Goal: Information Seeking & Learning: Learn about a topic

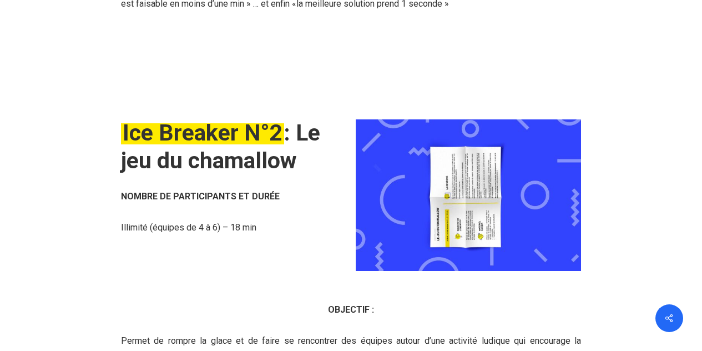
scroll to position [2219, 0]
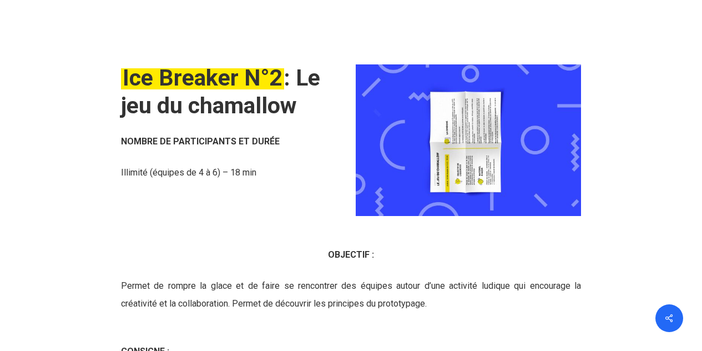
click at [246, 118] on b "Ice Breaker N°2 : Le jeu du chamallow" at bounding box center [220, 91] width 199 height 54
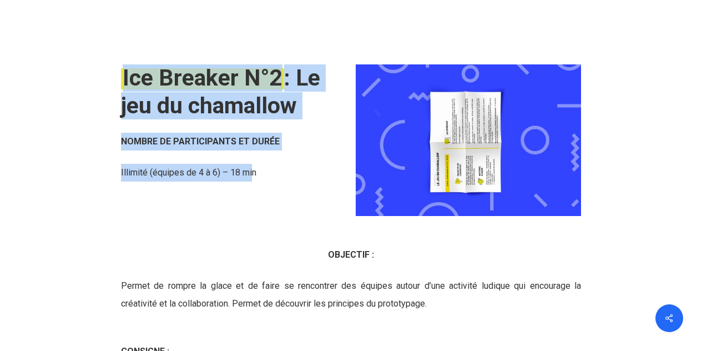
drag, startPoint x: 125, startPoint y: 126, endPoint x: 255, endPoint y: 225, distance: 163.0
click at [255, 181] on div "Ice Breaker N°2 : Le jeu du chamallow NOMBRE DE PARTICIPANTS ET DURÉE Illimité …" at bounding box center [233, 122] width 225 height 117
click at [255, 181] on p "Illimité (équipes de 4 à 6) – 18 min" at bounding box center [233, 173] width 225 height 18
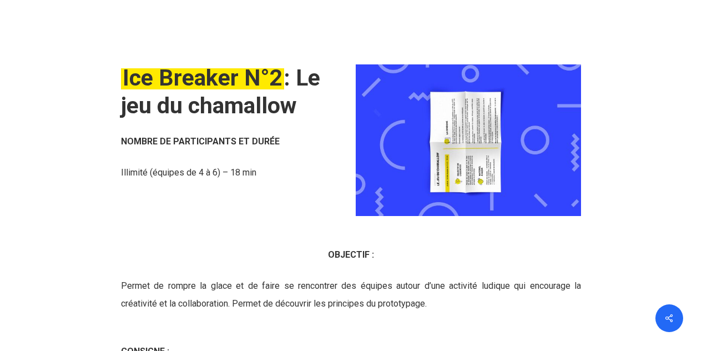
drag, startPoint x: 267, startPoint y: 219, endPoint x: 123, endPoint y: 128, distance: 171.0
click at [123, 128] on div "Ice Breaker N°2 : Le jeu du chamallow NOMBRE DE PARTICIPANTS ET DURÉE Illimité …" at bounding box center [233, 122] width 225 height 117
copy div "Ice Breaker N°2 : Le jeu du chamallow NOMBRE DE PARTICIPANTS ET DURÉE Illimité …"
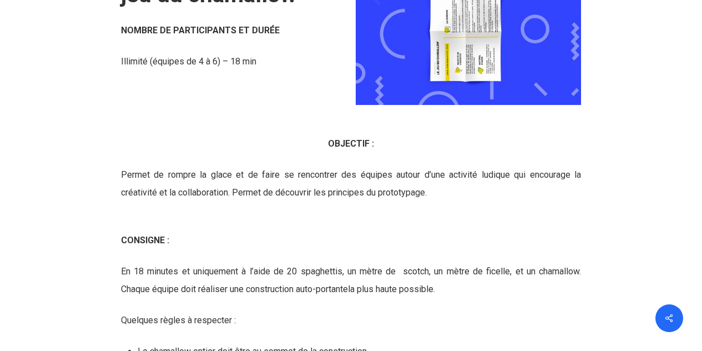
scroll to position [2385, 0]
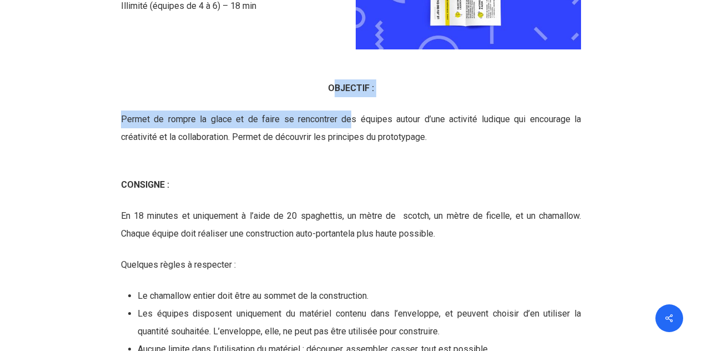
drag, startPoint x: 333, startPoint y: 135, endPoint x: 347, endPoint y: 166, distance: 34.7
click at [347, 146] on div "OBJECTIF : Permet de rompre la glace et de faire se rencontrer des équipes auto…" at bounding box center [351, 112] width 460 height 67
click at [331, 93] on b "OBJECTIF :" at bounding box center [351, 88] width 46 height 11
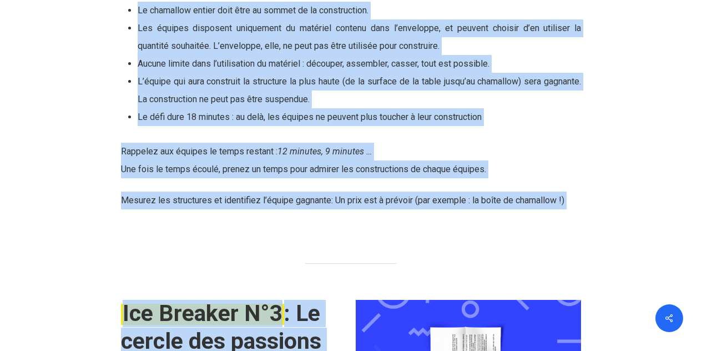
scroll to position [2680, 0]
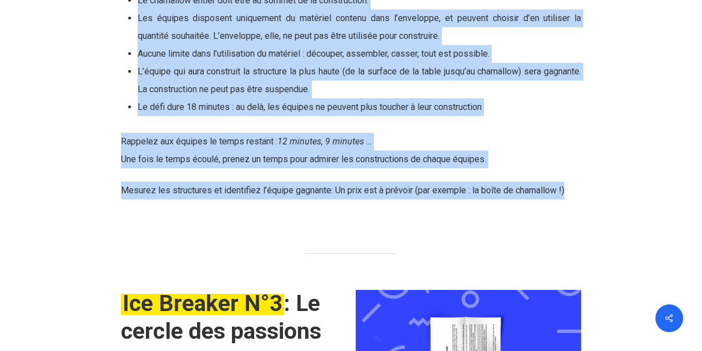
drag, startPoint x: 329, startPoint y: 133, endPoint x: 571, endPoint y: 236, distance: 262.9
copy div "LOREMIPS : Dolors am consec ad elits do ei tempo in utlaboreet dol magnaal enim…"
click at [207, 166] on div "CONSIGNE : En 18 minutes et uniquement à l’aide de 20 spaghettis, un mètre de s…" at bounding box center [351, 40] width 460 height 318
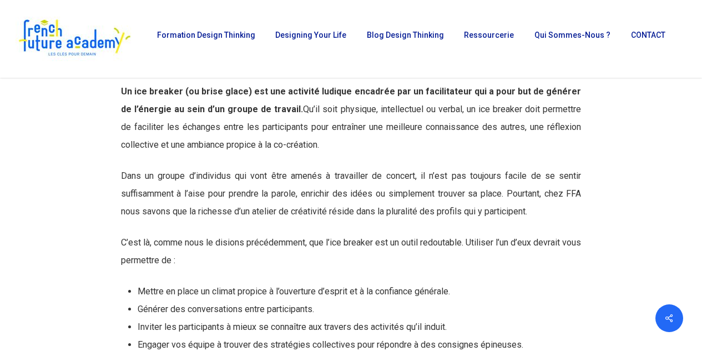
scroll to position [961, 0]
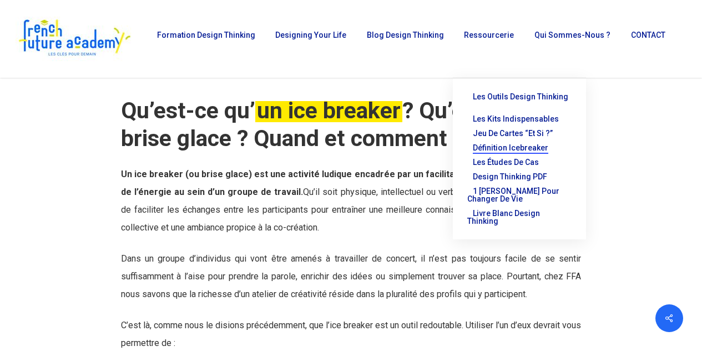
click at [493, 31] on li "Ressourcerie Les outils Design Thinking Les kits indispensables Jeu de cartes “…" at bounding box center [488, 39] width 70 height 78
click at [494, 99] on span "Les outils Design Thinking" at bounding box center [520, 96] width 95 height 9
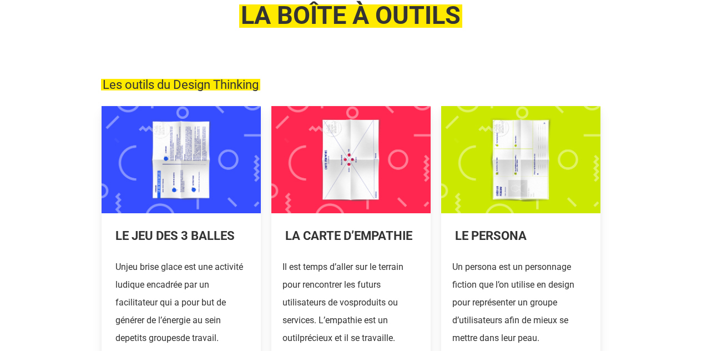
scroll to position [166, 0]
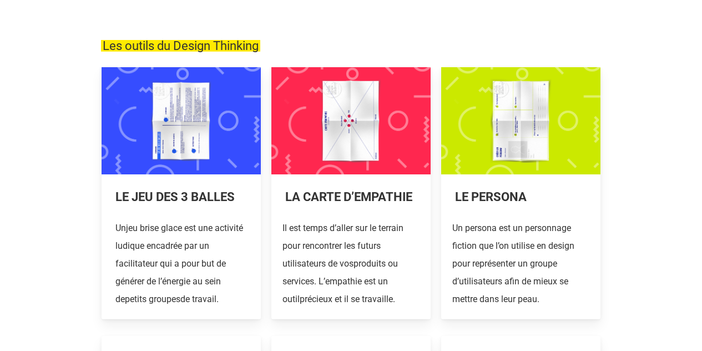
click at [517, 222] on link at bounding box center [521, 193] width 160 height 252
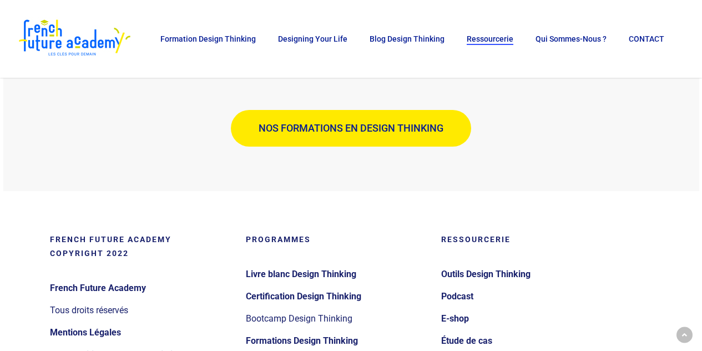
scroll to position [1442, 0]
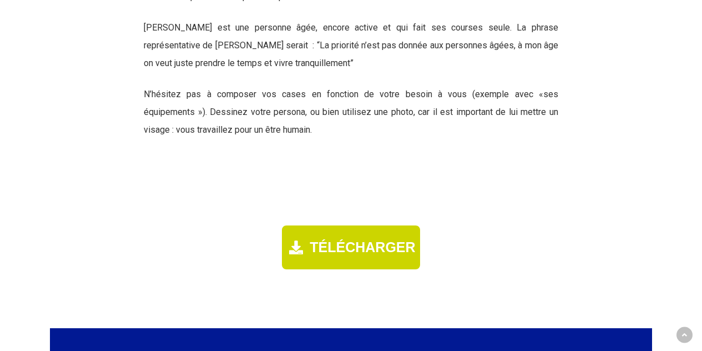
scroll to position [2163, 0]
